Goal: Task Accomplishment & Management: Use online tool/utility

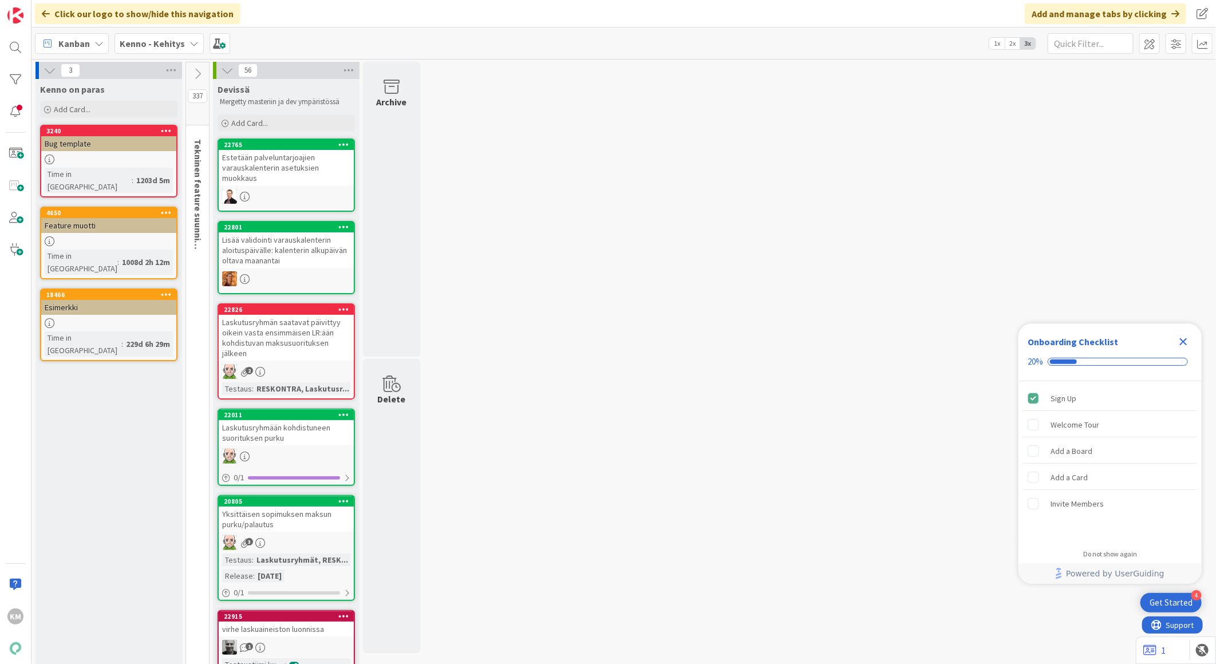
click at [176, 42] on b "Kenno - Kehitys" at bounding box center [152, 43] width 65 height 11
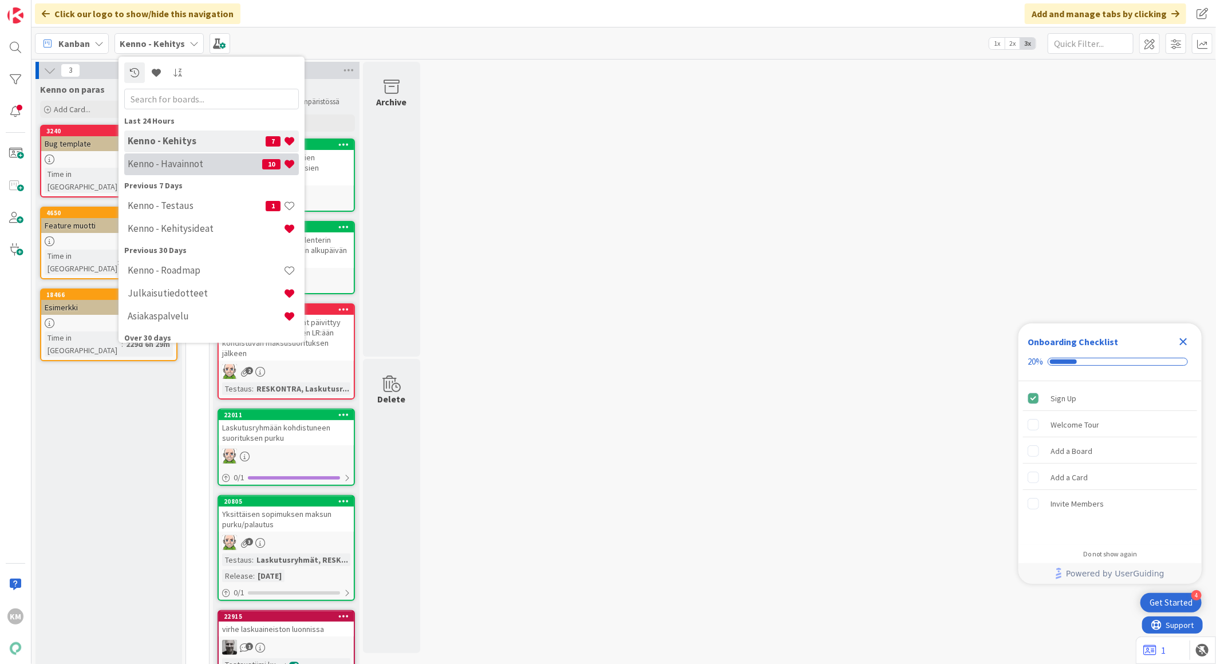
click at [181, 163] on h4 "Kenno - Havainnot" at bounding box center [195, 163] width 135 height 11
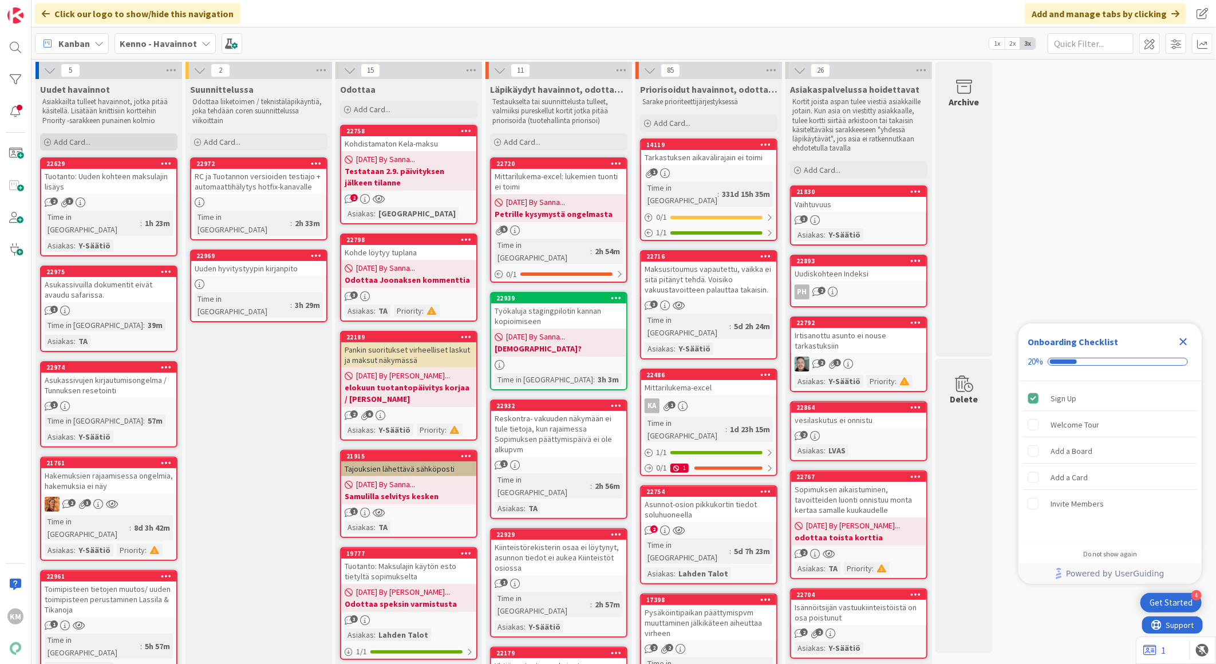
click at [94, 138] on div "Add Card..." at bounding box center [108, 141] width 137 height 17
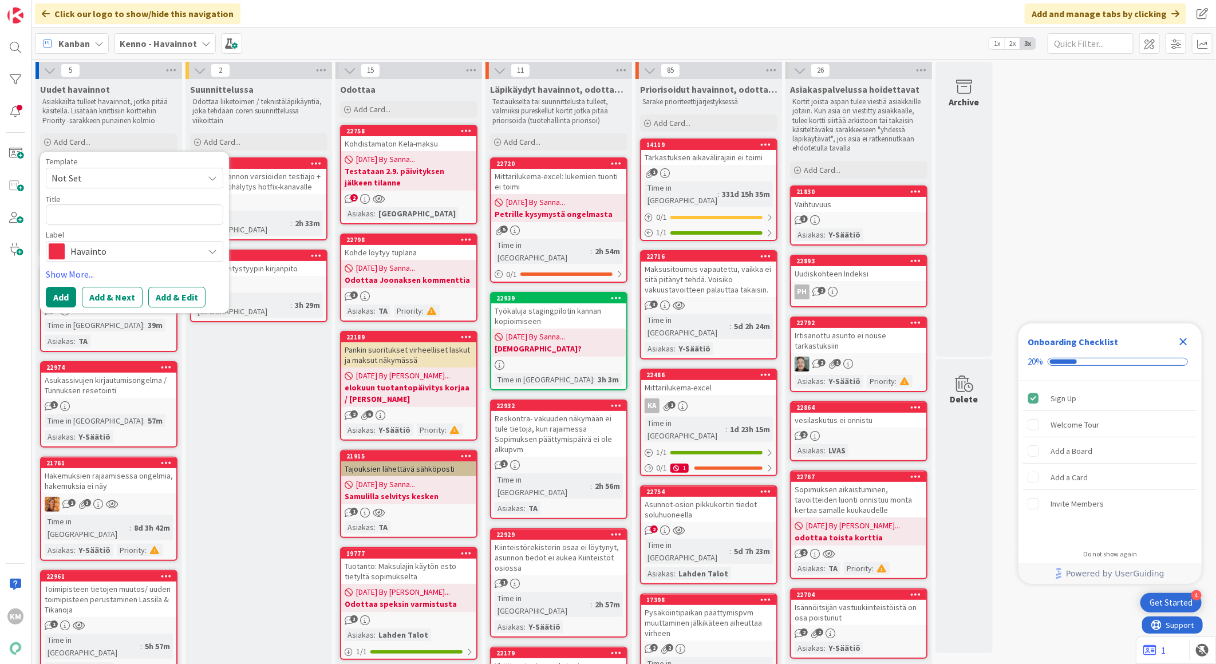
type textarea "x"
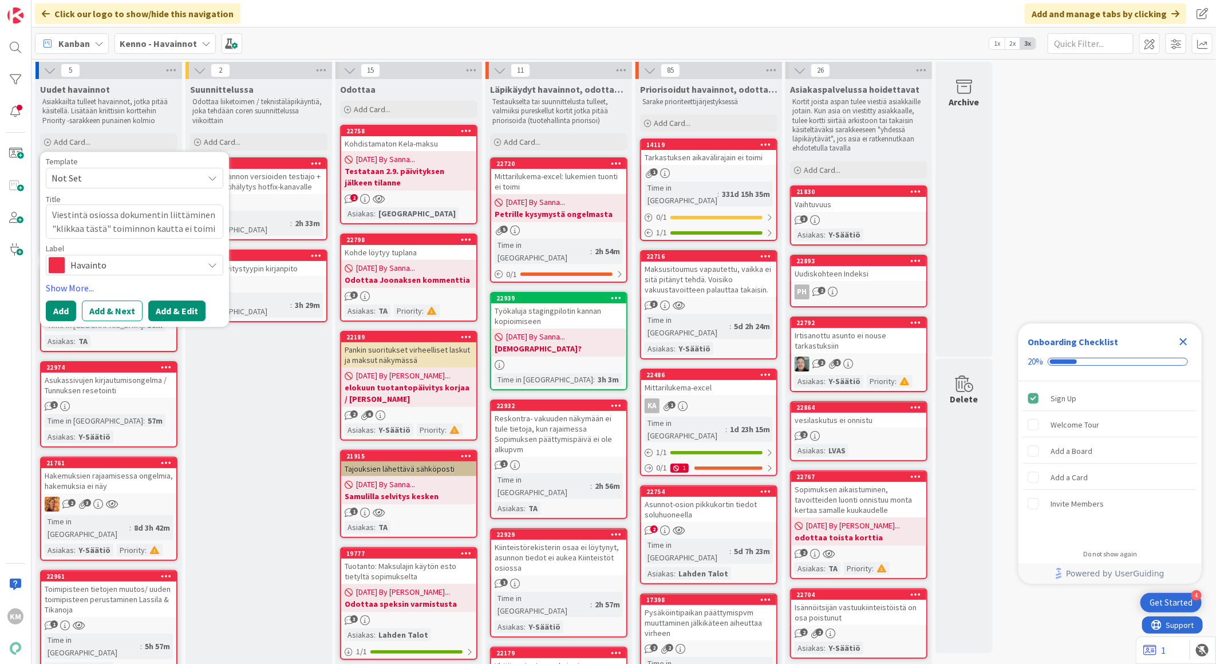
type textarea "Viestintä osiossa dokumentin liittäminen "klikkaa tästä" toiminnon kautta ei to…"
click at [172, 305] on button "Add & Edit" at bounding box center [176, 311] width 57 height 21
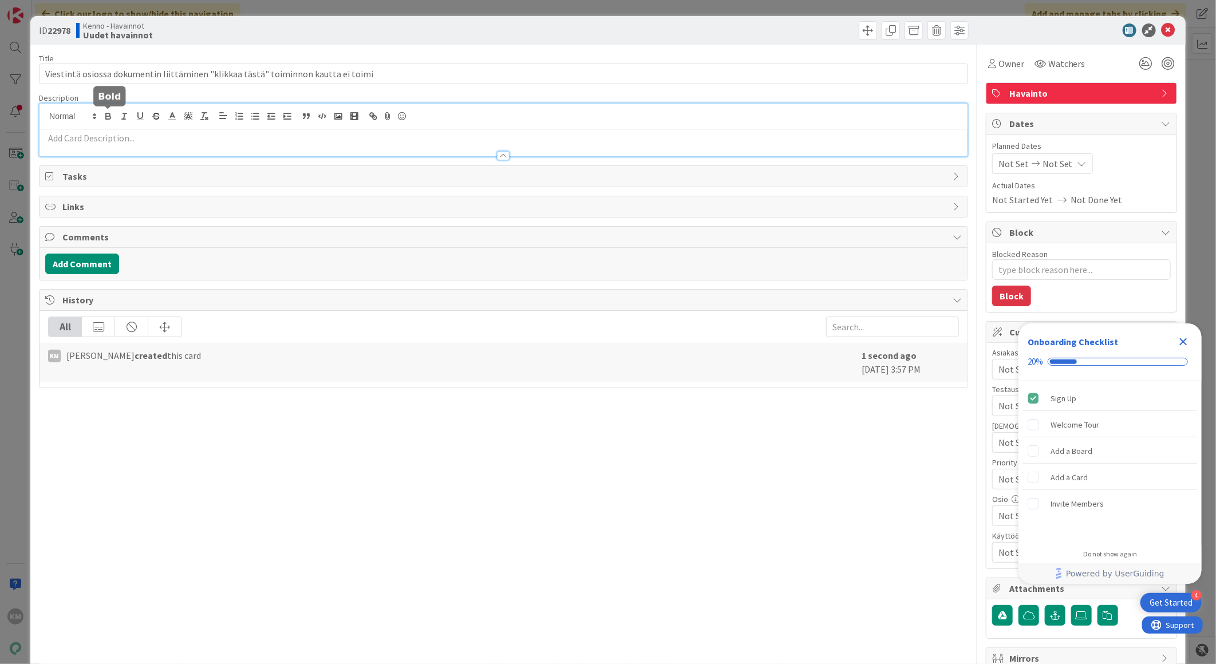
click at [109, 119] on div at bounding box center [504, 130] width 928 height 53
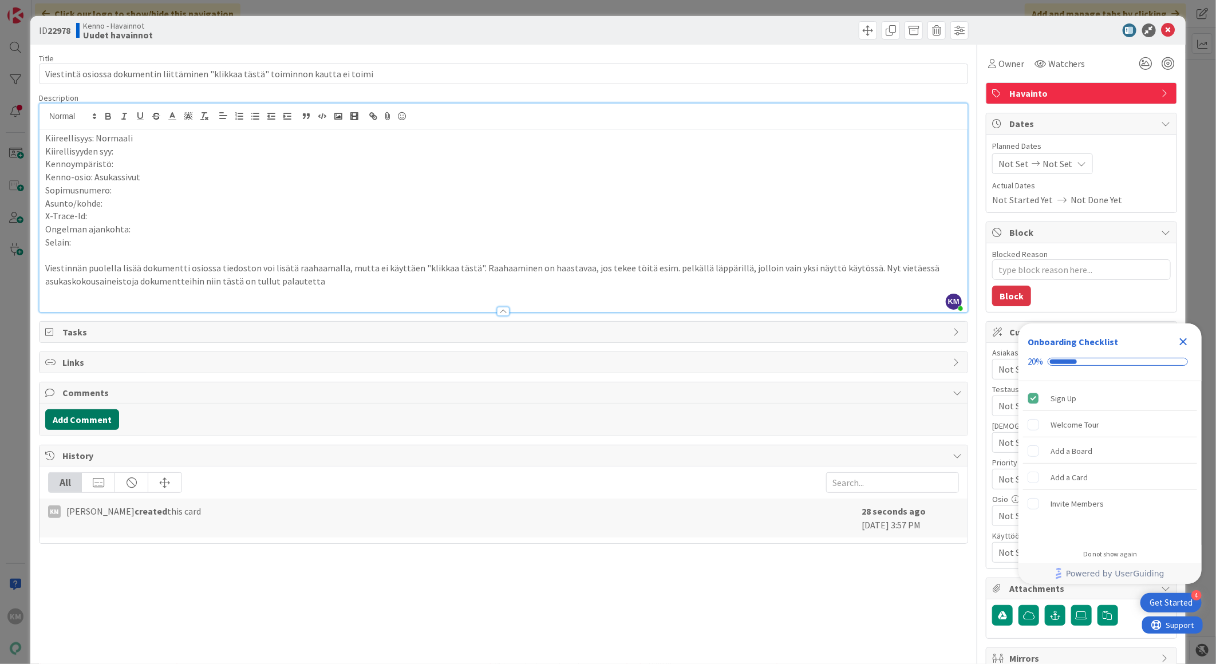
click at [86, 420] on button "Add Comment" at bounding box center [82, 419] width 74 height 21
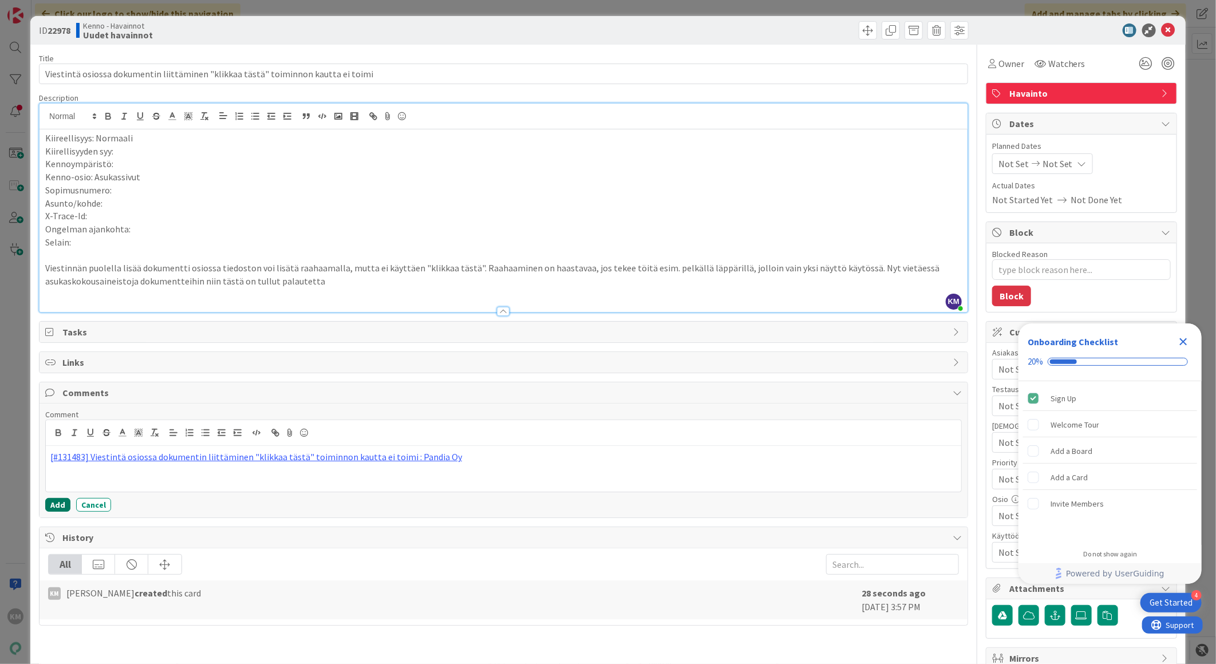
drag, startPoint x: 55, startPoint y: 504, endPoint x: 57, endPoint y: 510, distance: 6.2
click at [55, 505] on button "Add" at bounding box center [57, 505] width 25 height 14
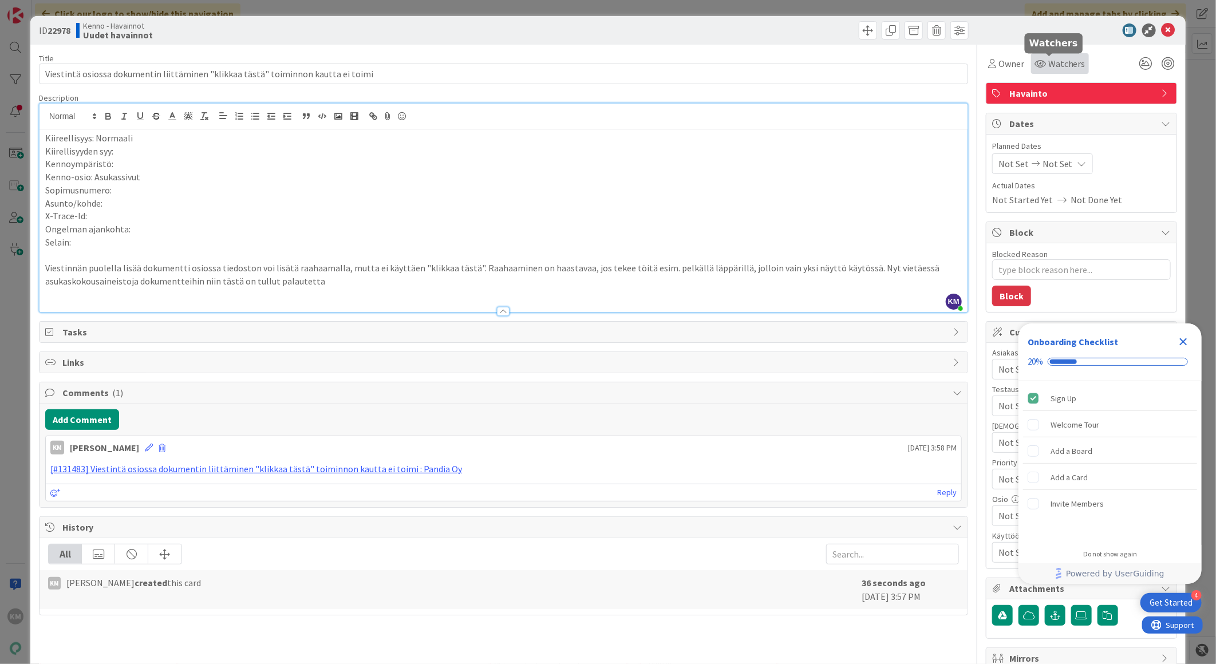
click at [1048, 69] on span "Watchers" at bounding box center [1066, 64] width 37 height 14
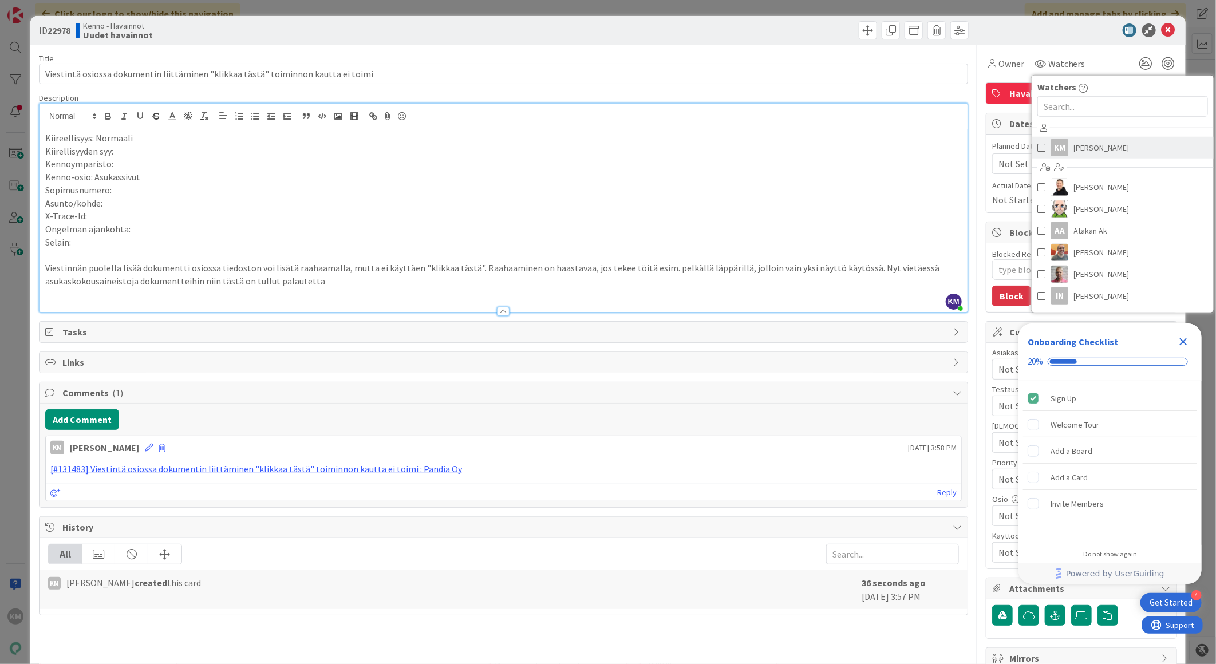
click at [1080, 149] on span "[PERSON_NAME]" at bounding box center [1102, 147] width 56 height 17
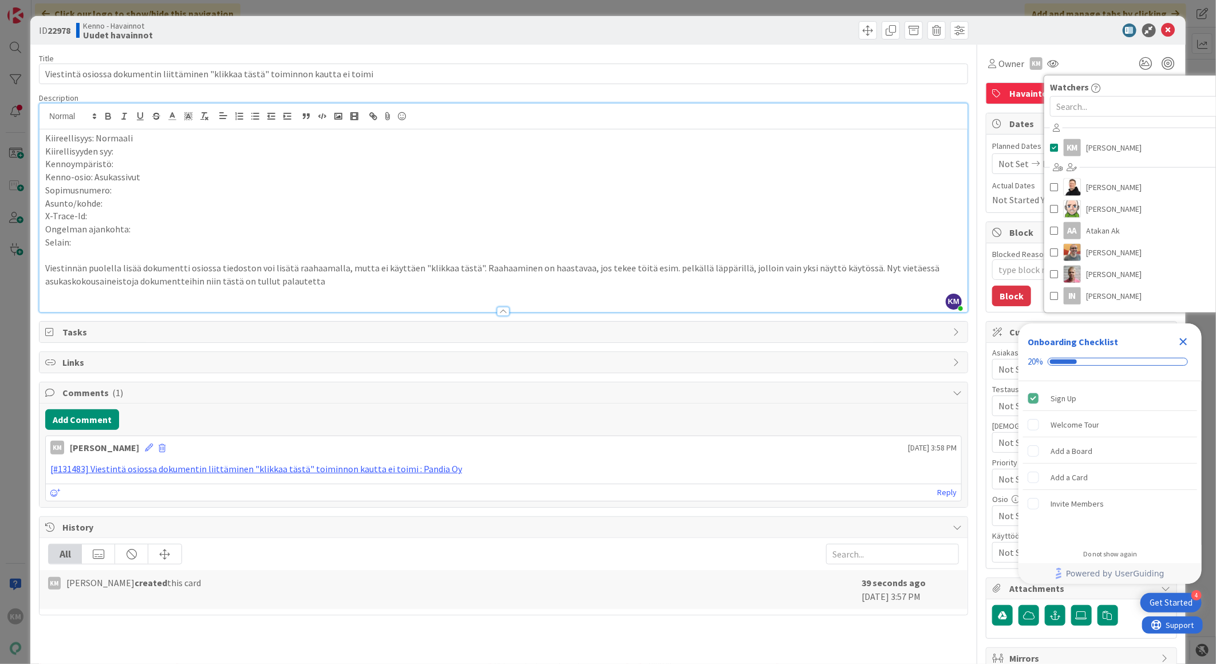
click at [1051, 33] on div at bounding box center [1075, 30] width 203 height 14
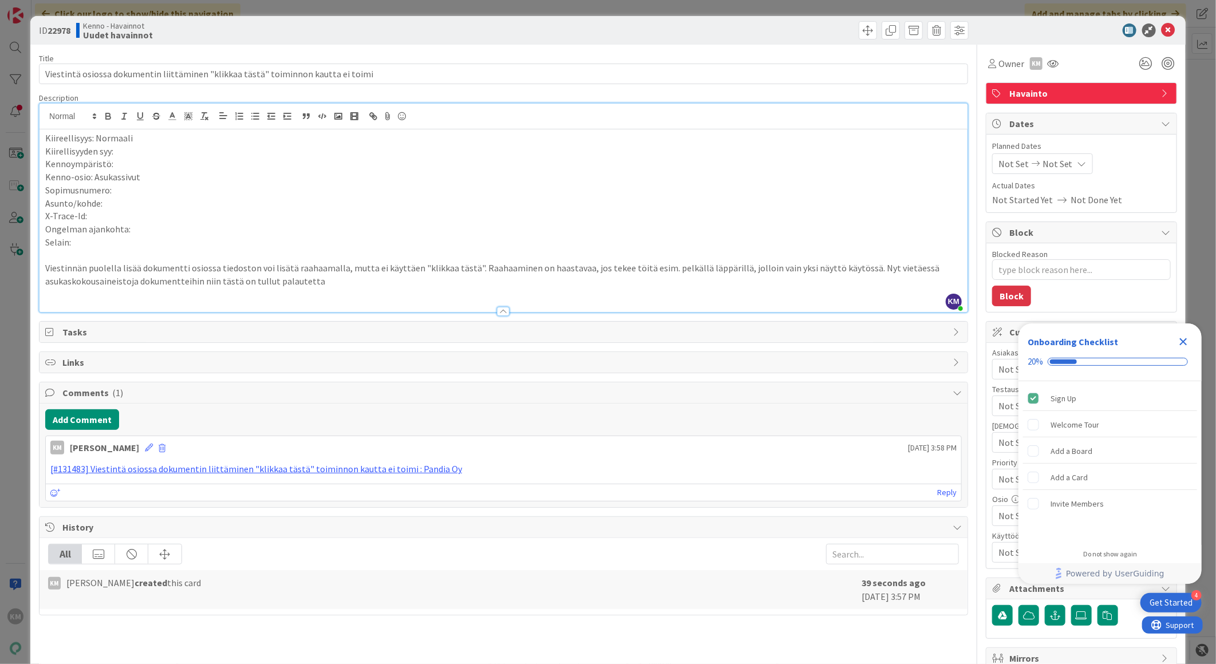
click at [1179, 337] on icon "Close Checklist" at bounding box center [1184, 342] width 14 height 14
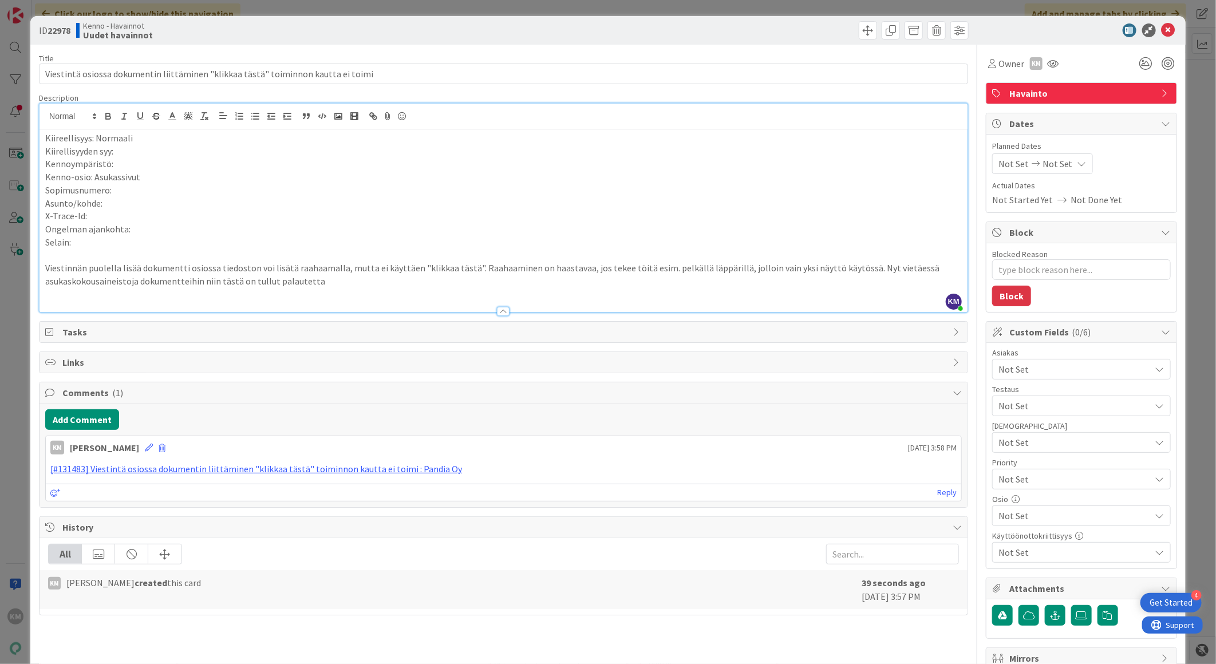
click at [1071, 370] on span "Not Set" at bounding box center [1075, 369] width 152 height 14
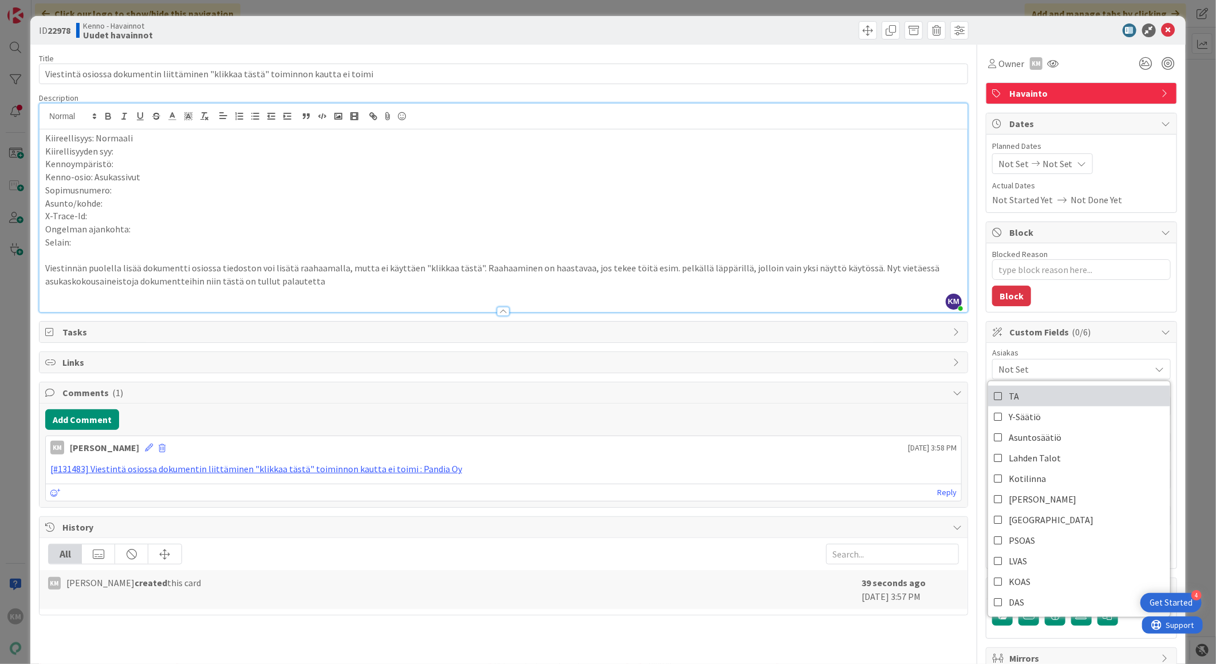
click at [1032, 399] on link "TA" at bounding box center [1079, 396] width 182 height 21
type textarea "x"
click at [1139, 180] on span "Actual Dates" at bounding box center [1081, 186] width 179 height 12
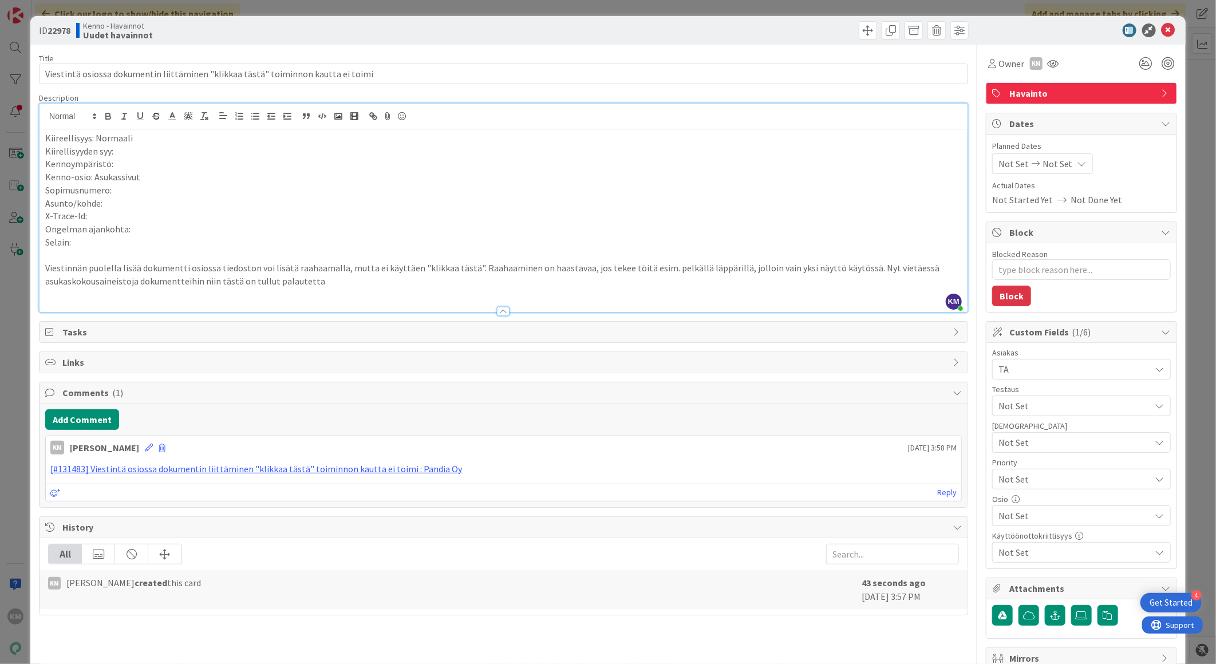
click at [62, 27] on b "22978" at bounding box center [59, 30] width 23 height 11
copy b "22978"
click at [1162, 29] on icon at bounding box center [1169, 30] width 14 height 14
